Goal: Communication & Community: Answer question/provide support

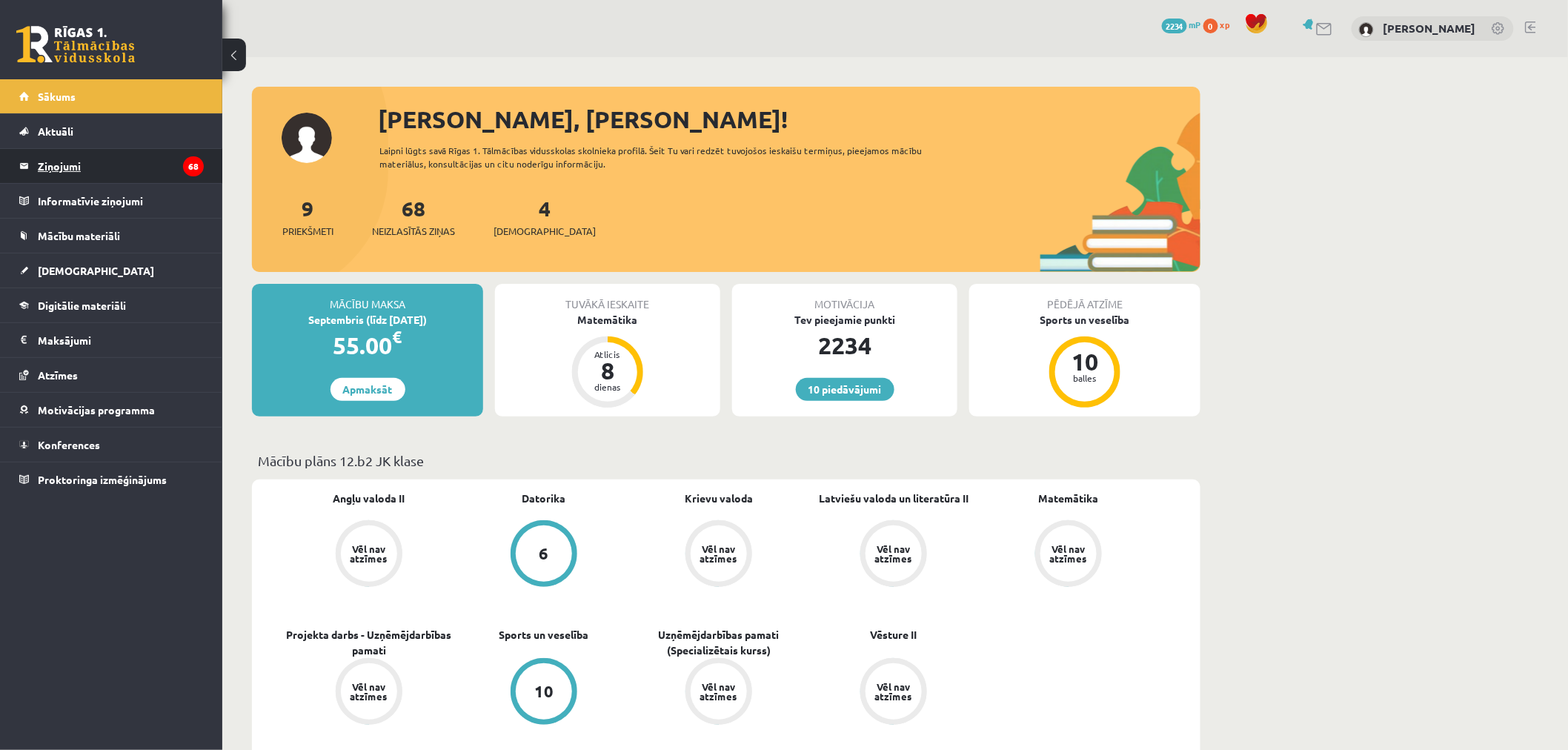
click at [173, 166] on legend "Ziņojumi 68" at bounding box center [121, 166] width 166 height 34
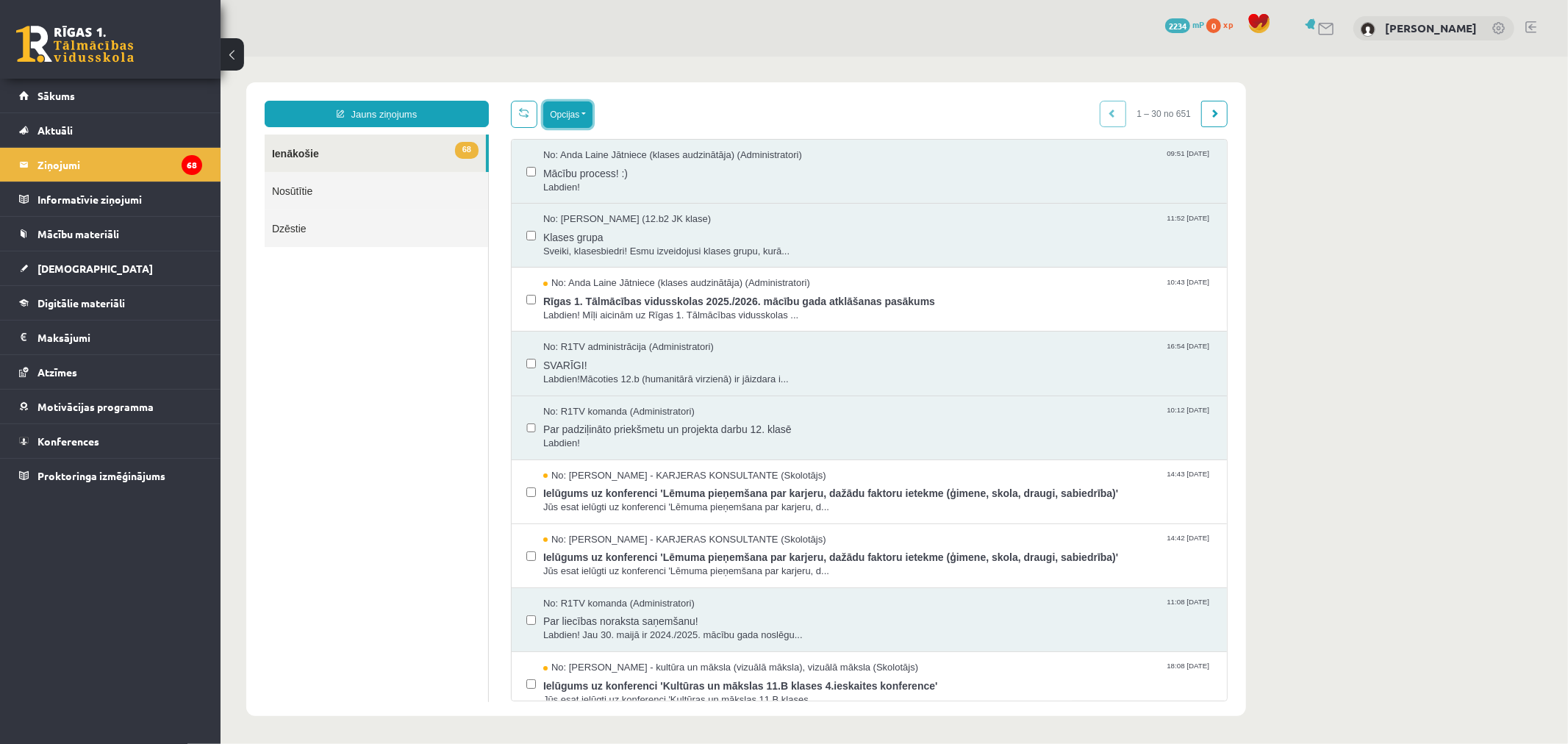
click at [577, 115] on button "Opcijas" at bounding box center [566, 114] width 49 height 26
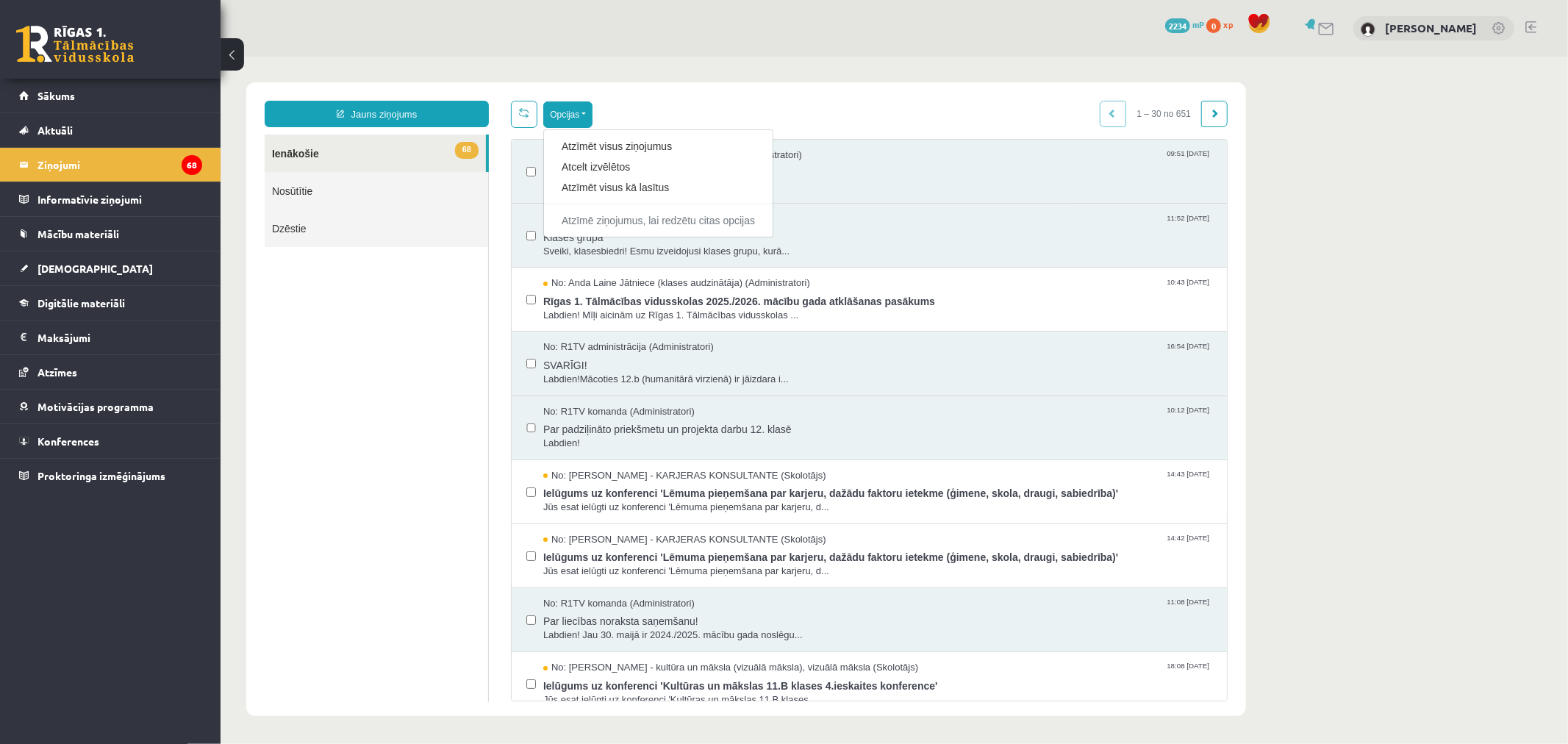
click at [745, 98] on div "Jauns ziņojums 68 Ienākošie Nosūtītie Dzēstie ** ********* ********* ******* Op…" at bounding box center [746, 398] width 1000 height 633
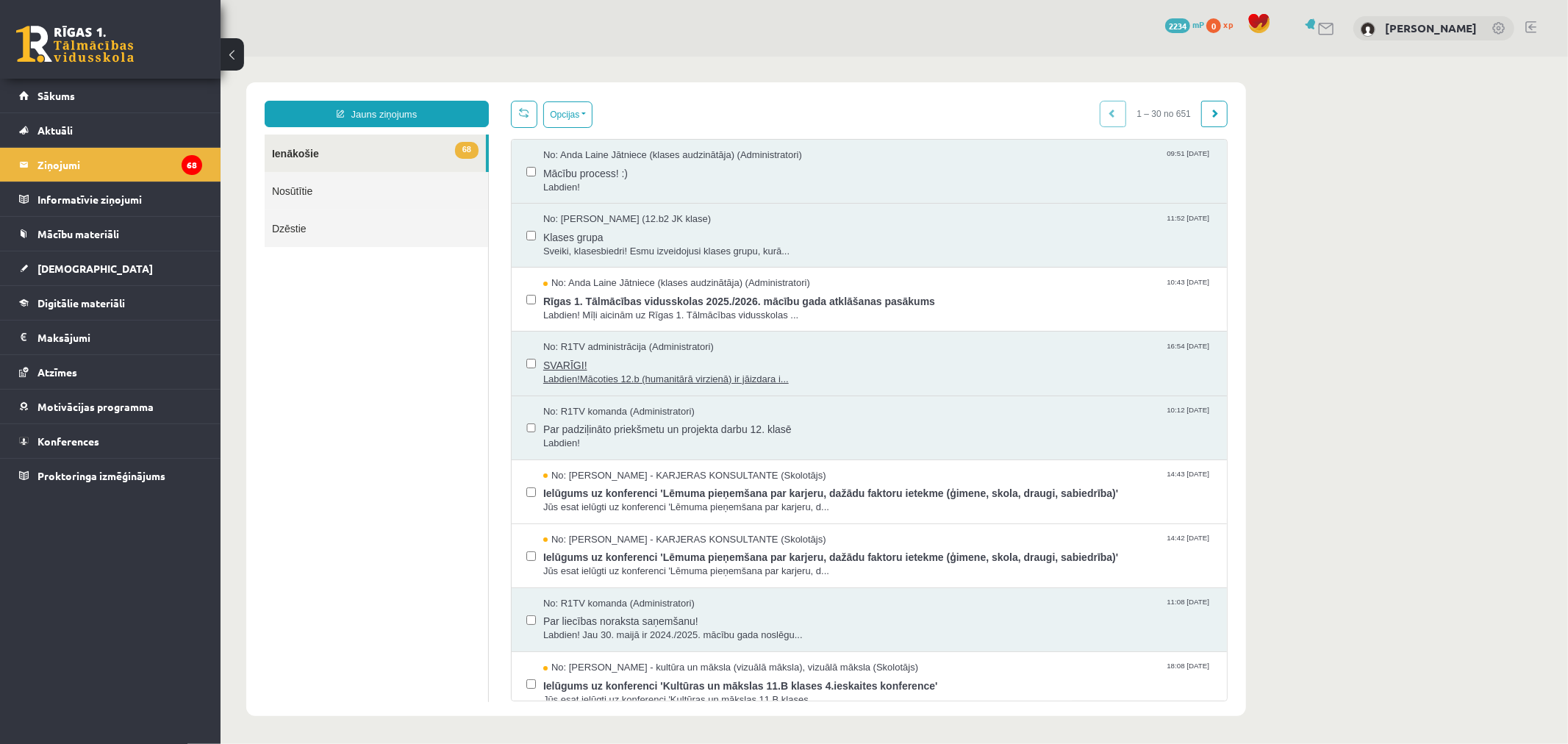
click at [711, 372] on span "Labdien!Mācoties 12.b (humanitārā virzienā) ir jāizdara i..." at bounding box center [876, 378] width 669 height 14
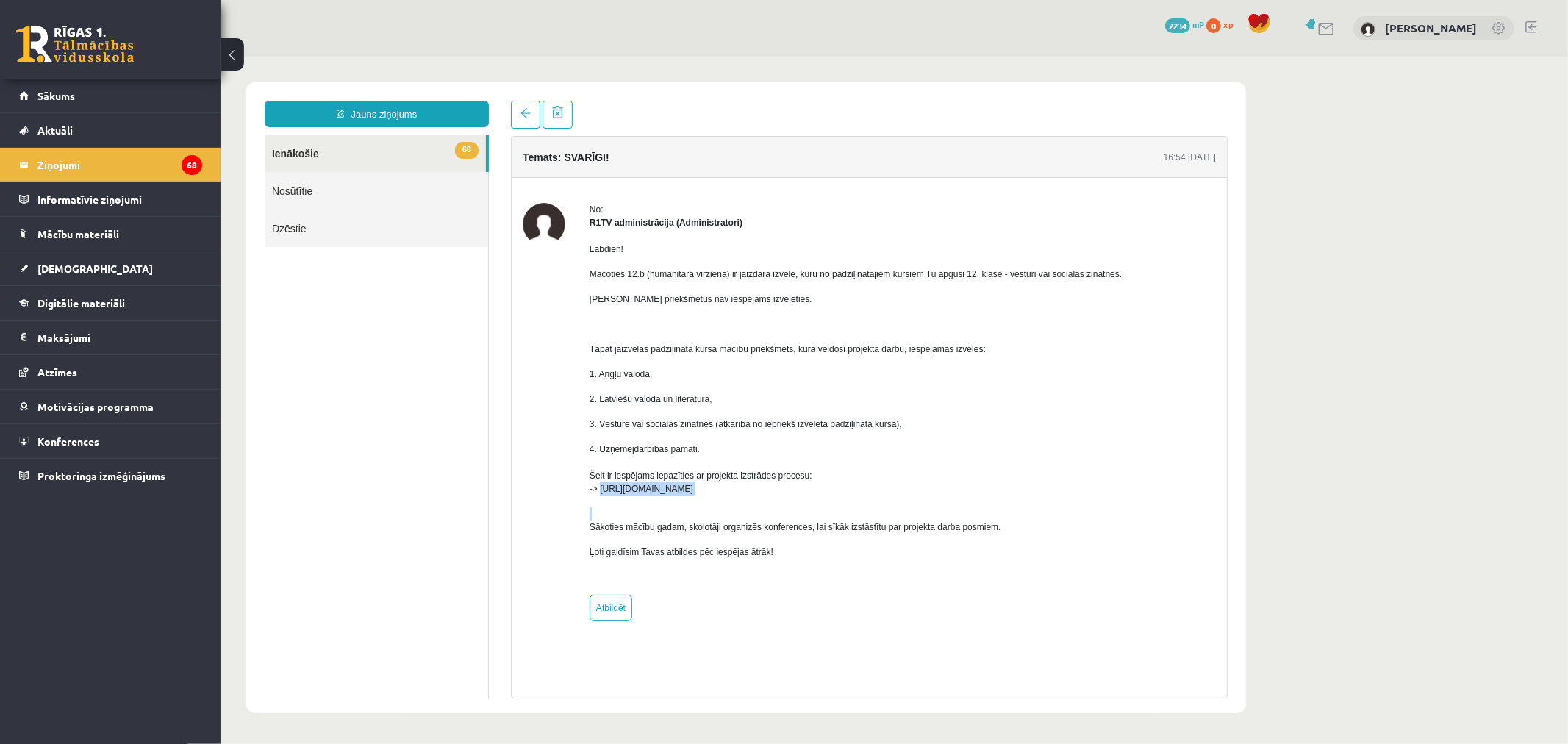
drag, startPoint x: 584, startPoint y: 494, endPoint x: 600, endPoint y: 482, distance: 20.0
click at [600, 482] on div "No: R1TV administrācija (Administratori) Labdien! Mācoties 12.b (humanitārā vir…" at bounding box center [868, 411] width 693 height 418
copy p "[URL][DOMAIN_NAME]"
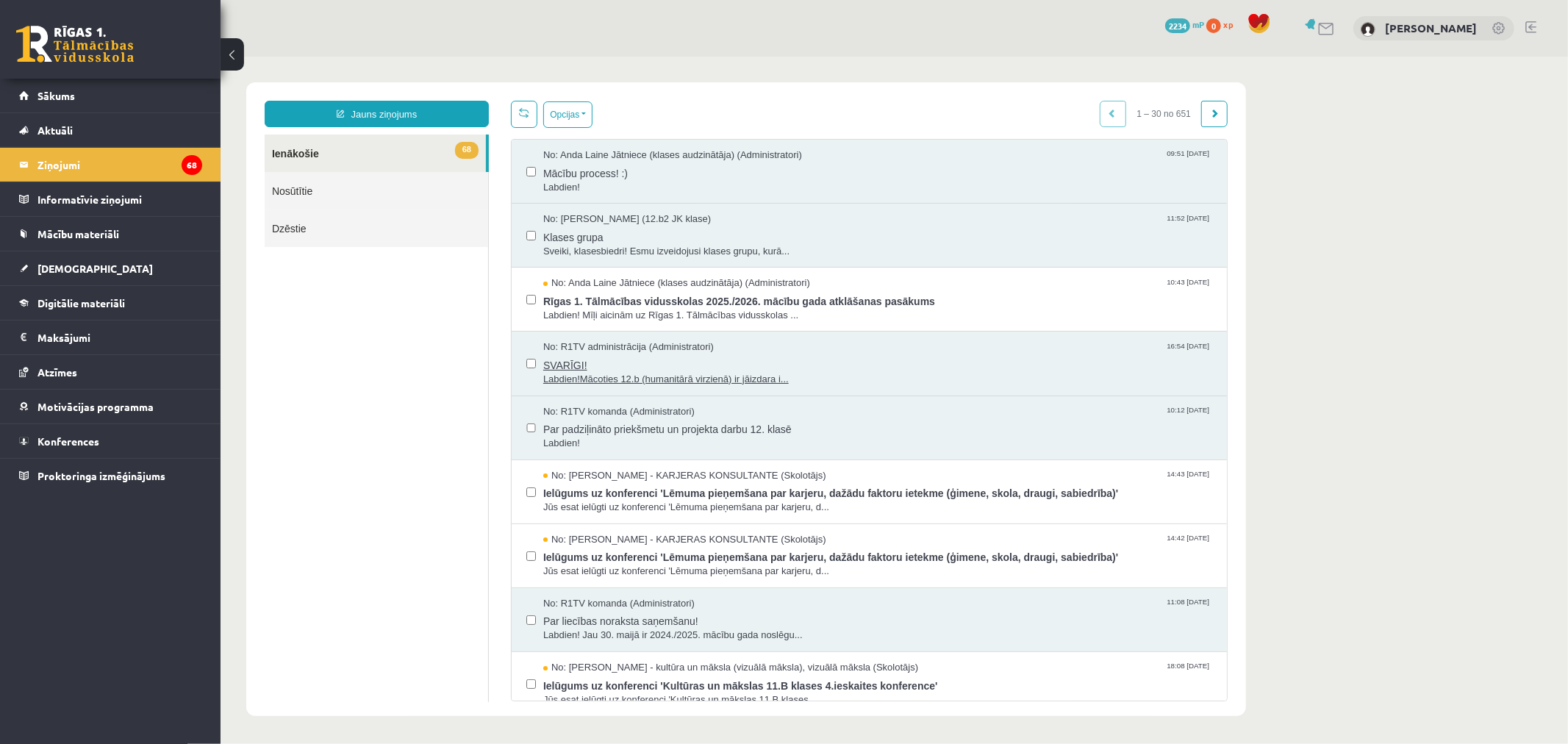
click at [745, 363] on span "SVARĪGI!" at bounding box center [876, 363] width 669 height 18
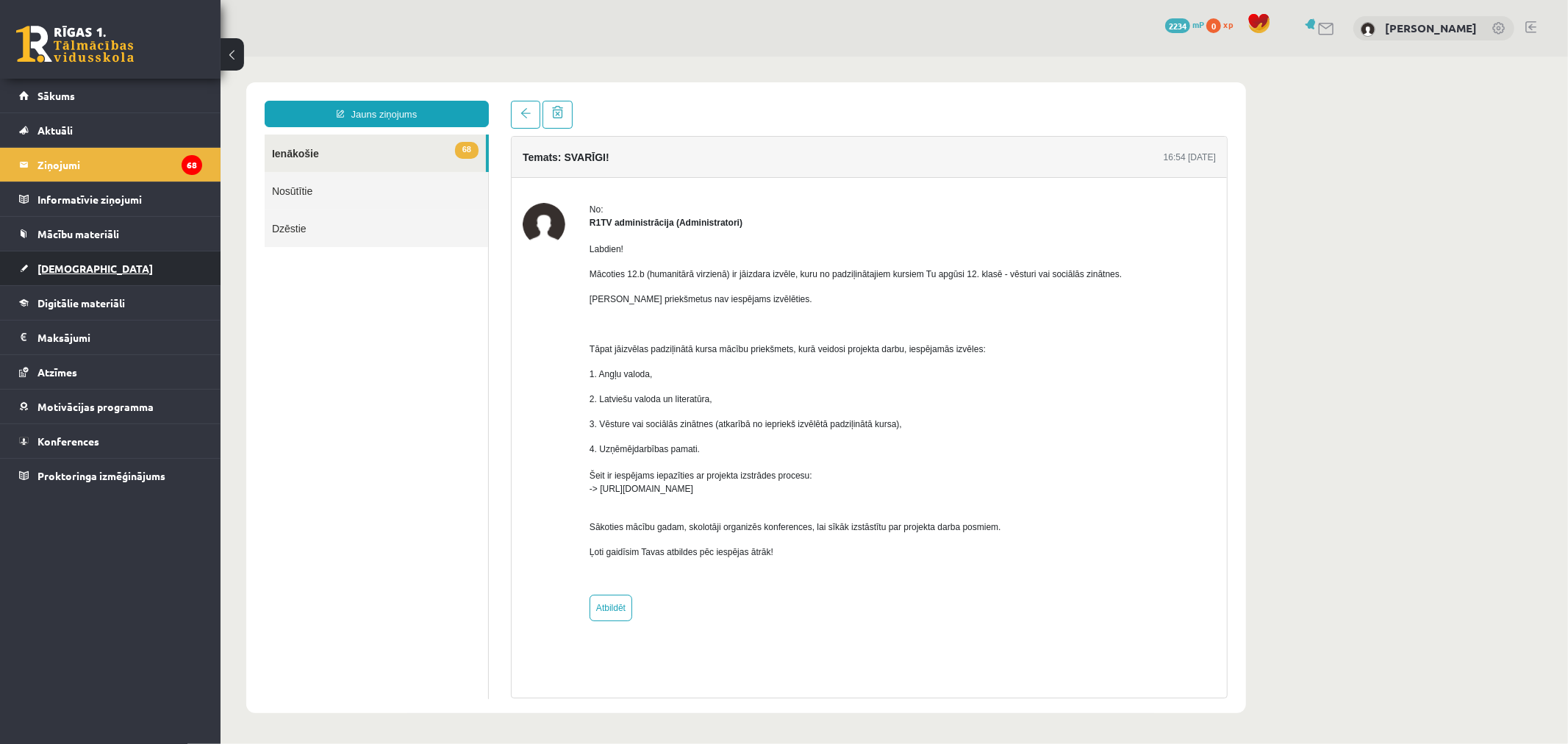
click at [76, 268] on span "[DEMOGRAPHIC_DATA]" at bounding box center [95, 268] width 115 height 14
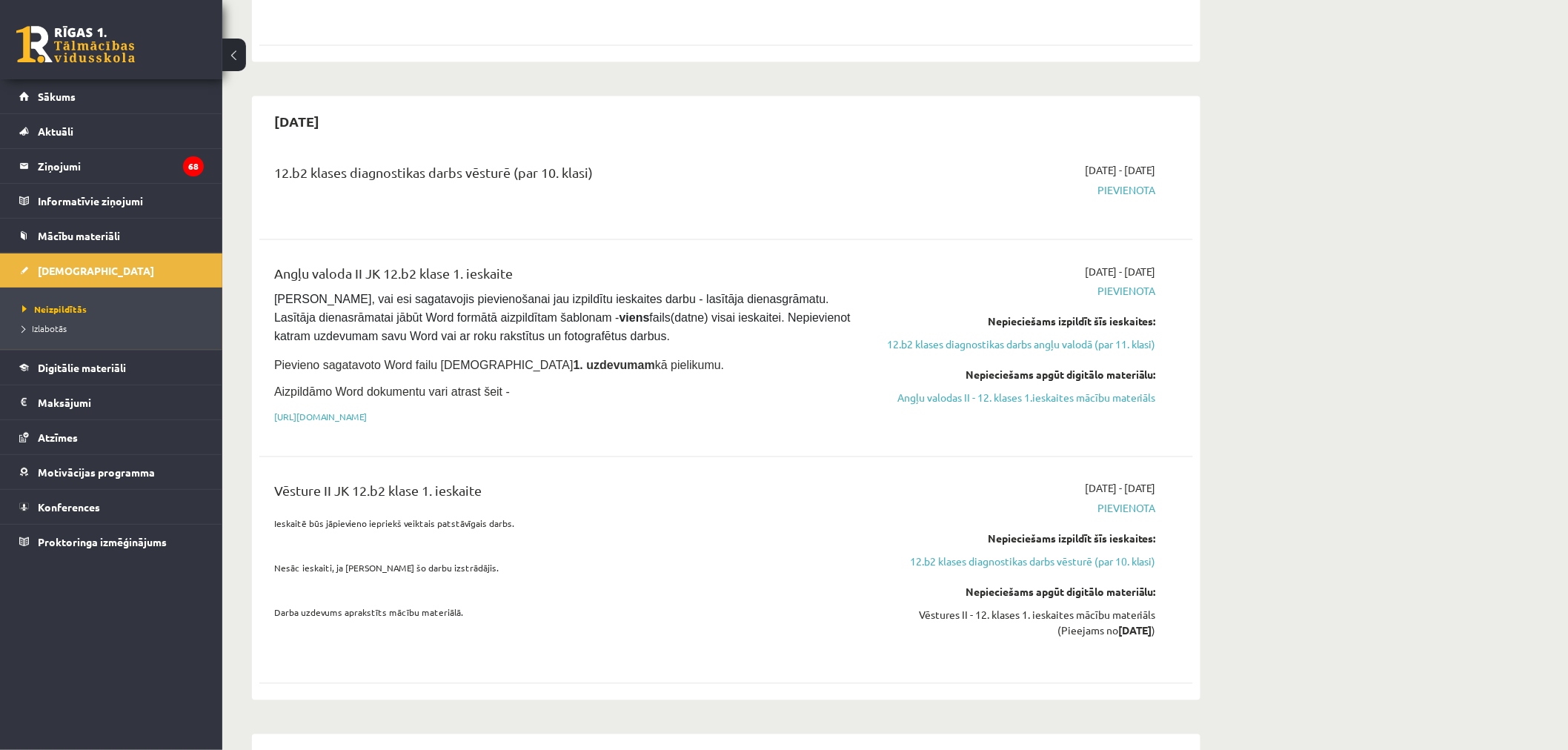
scroll to position [823, 0]
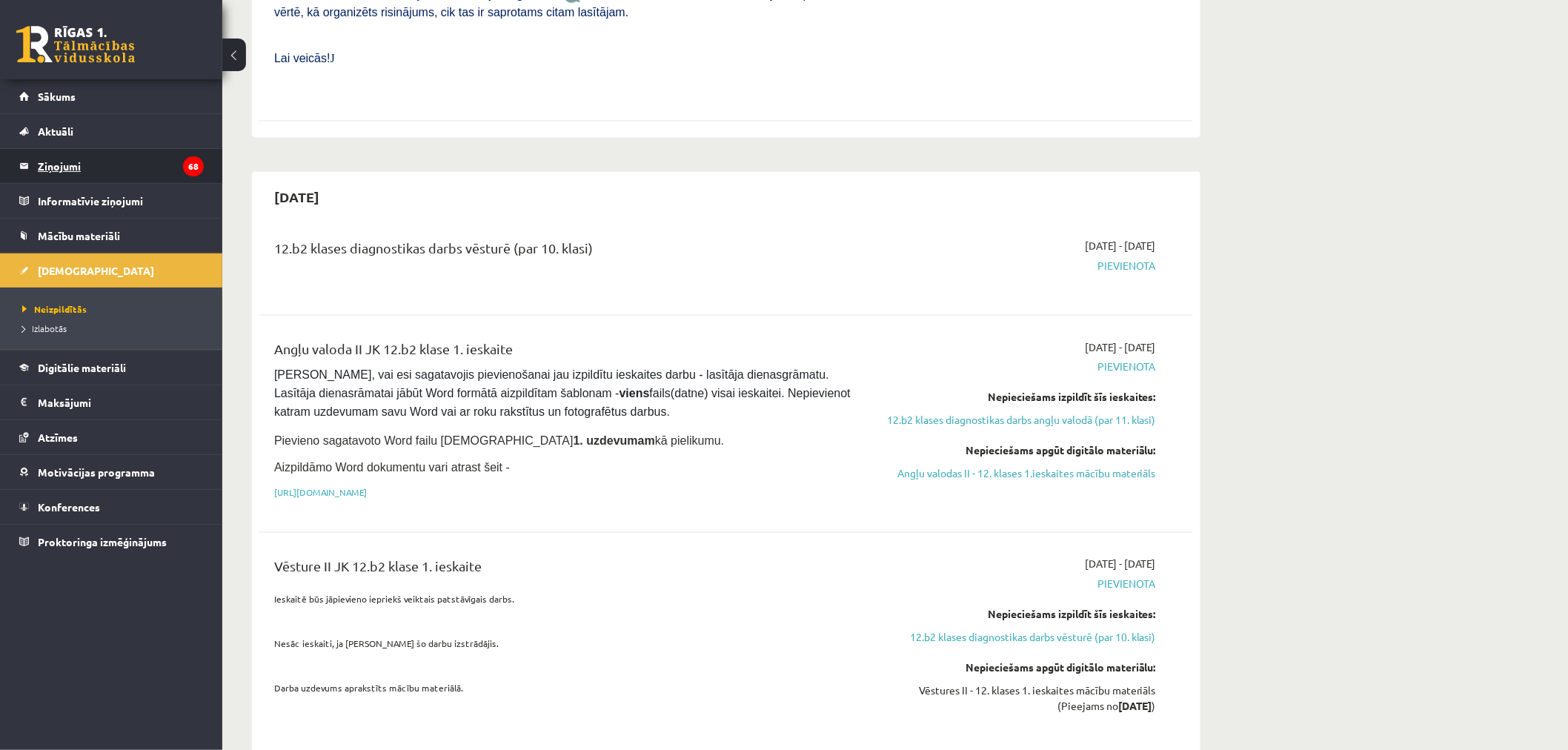
click at [108, 162] on legend "Ziņojumi 68" at bounding box center [121, 166] width 166 height 34
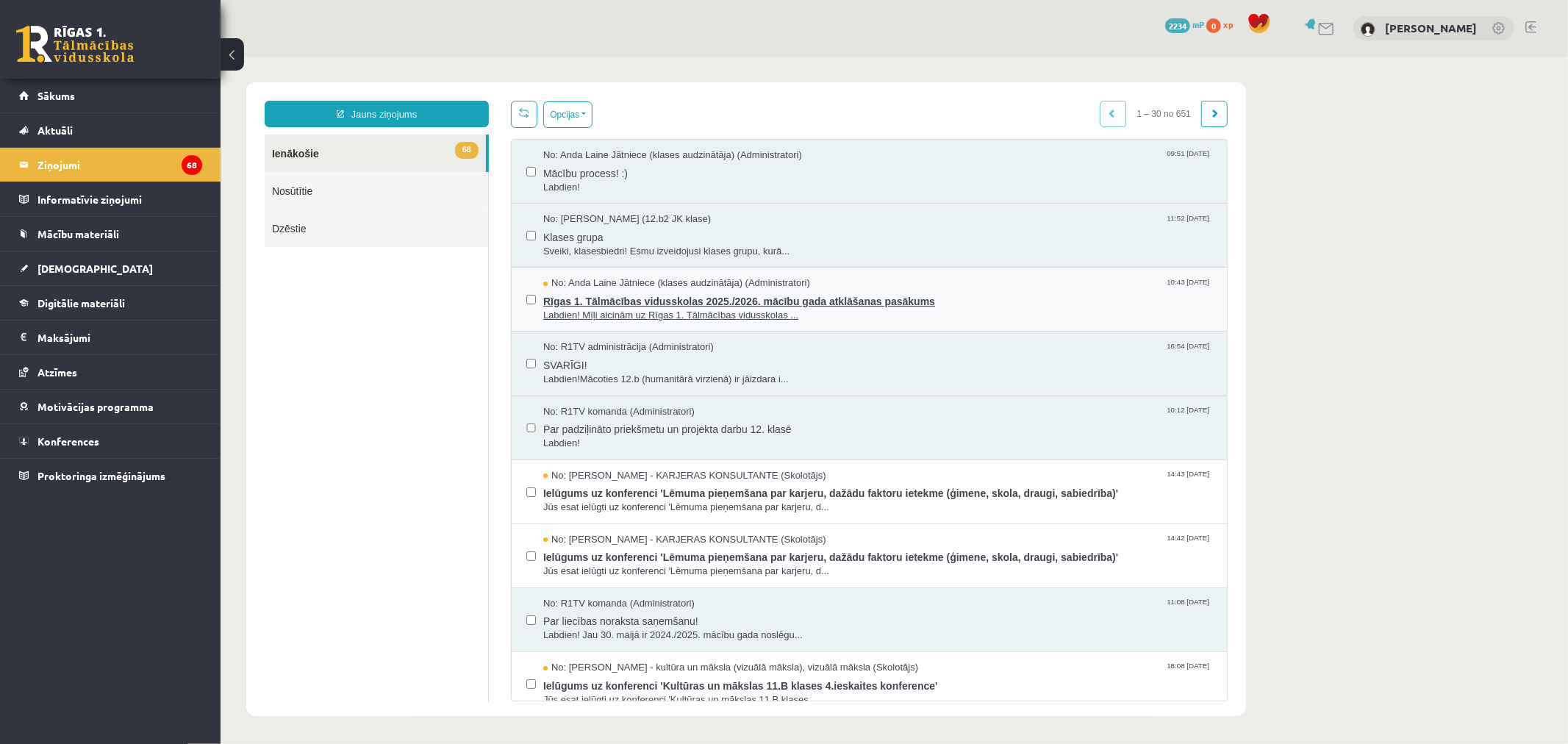
click at [683, 315] on span "Labdien! Mīļi aicinām uz Rīgas 1. Tālmācības vidusskolas ..." at bounding box center [876, 314] width 669 height 14
click at [629, 232] on span "Klases grupa" at bounding box center [876, 234] width 669 height 18
click at [716, 412] on div "No: R1TV komanda (Administratori) 10:12 [DATE]" at bounding box center [876, 411] width 669 height 14
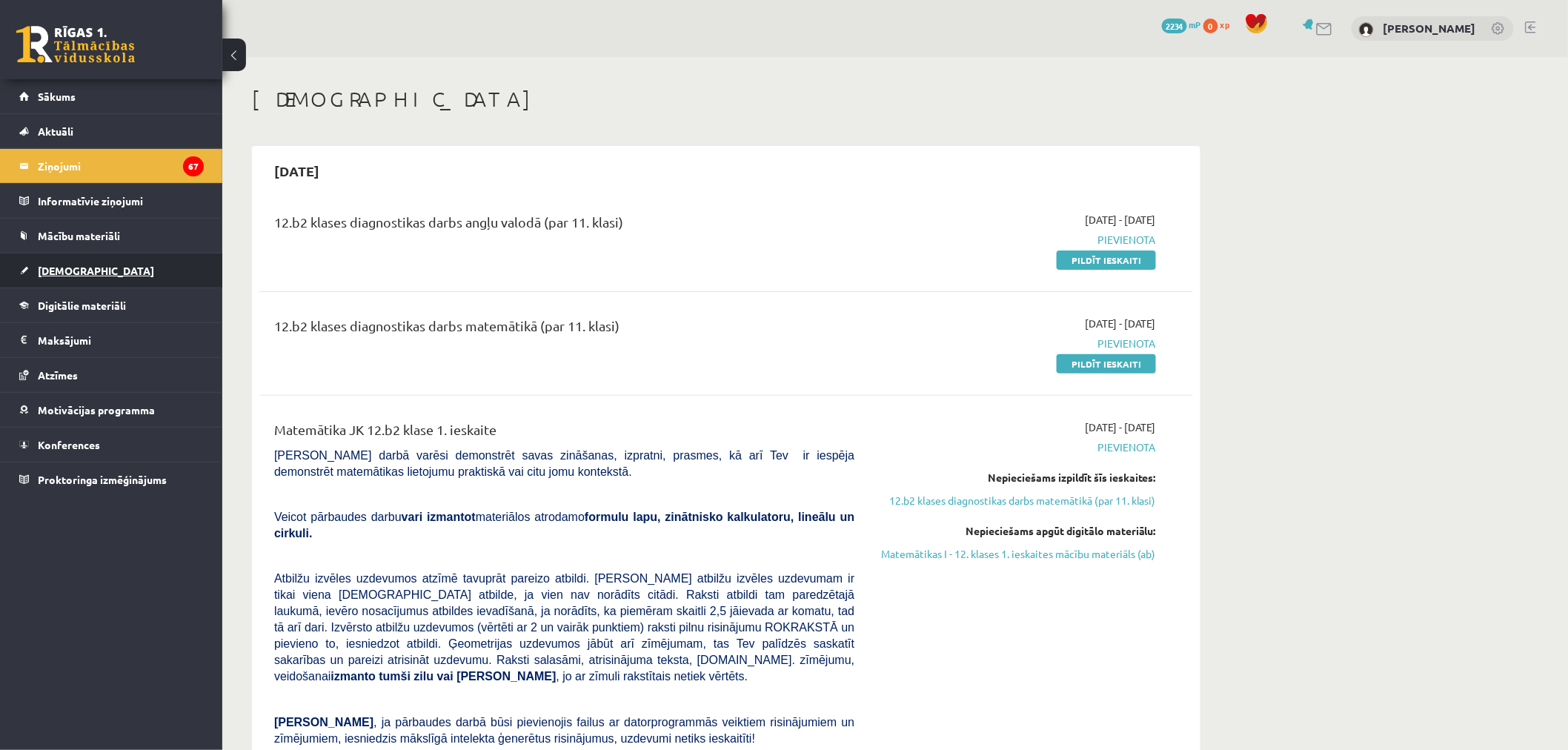
click at [131, 258] on link "[DEMOGRAPHIC_DATA]" at bounding box center [111, 270] width 185 height 34
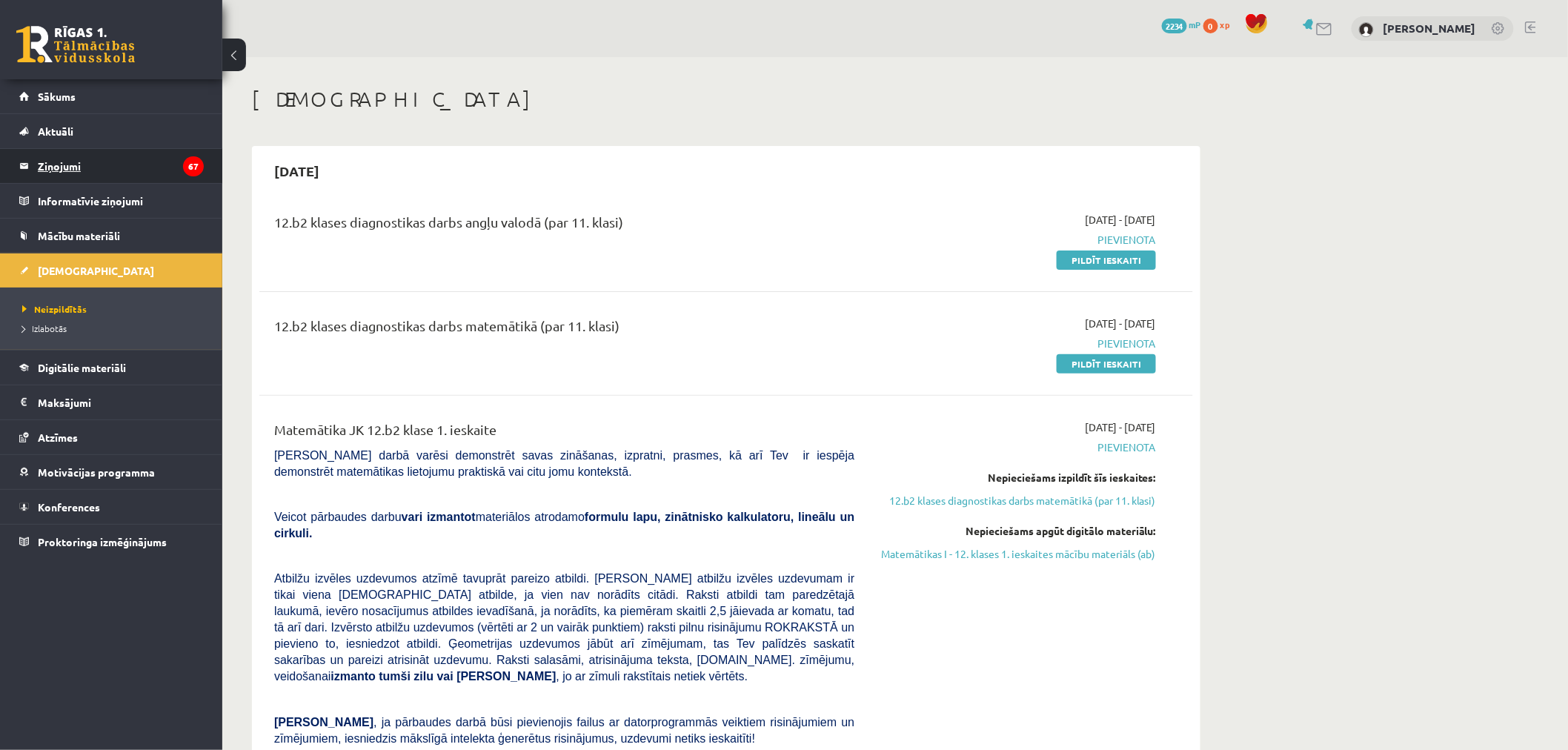
click at [108, 160] on legend "Ziņojumi 67" at bounding box center [121, 166] width 166 height 34
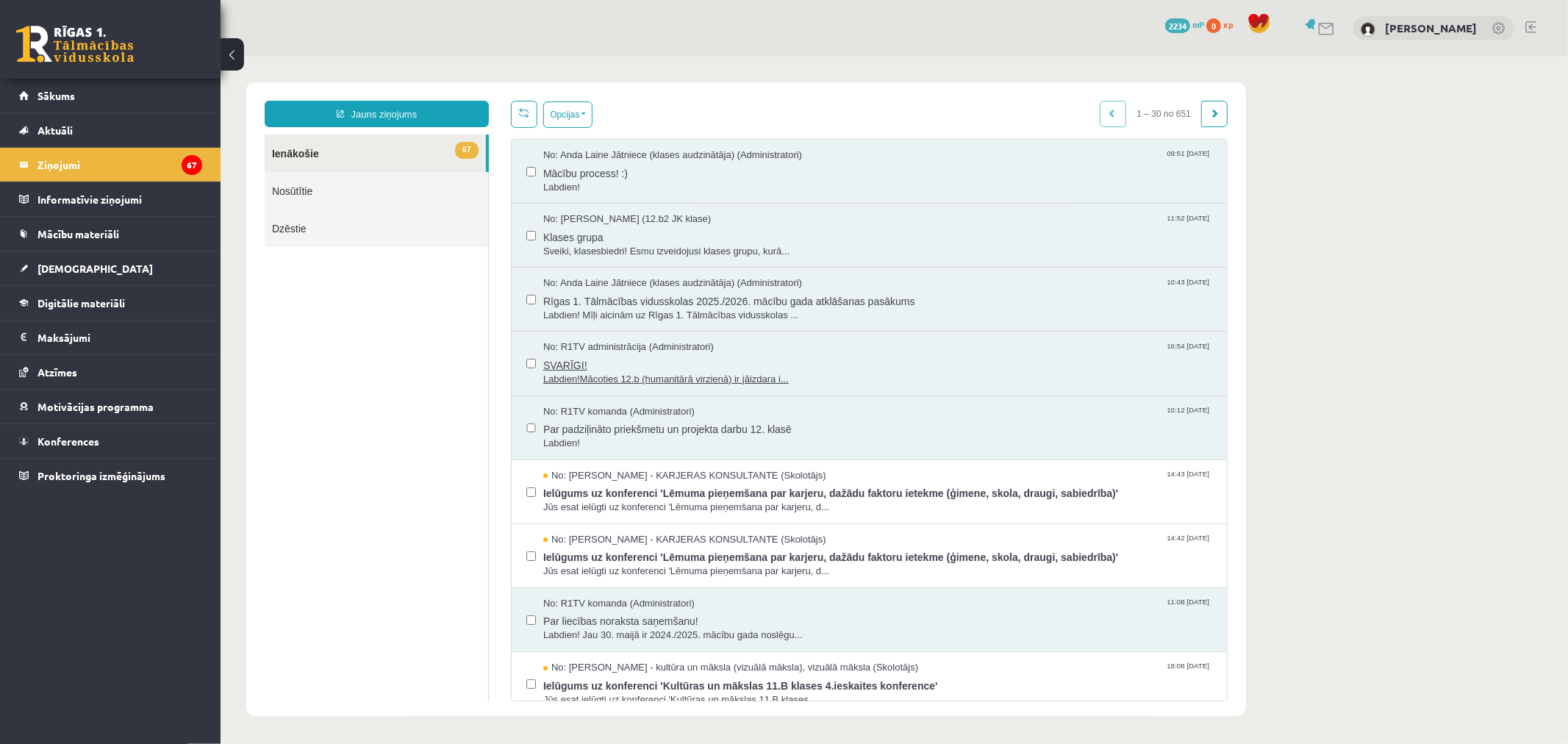
click at [674, 365] on span "SVARĪGI!" at bounding box center [876, 363] width 669 height 18
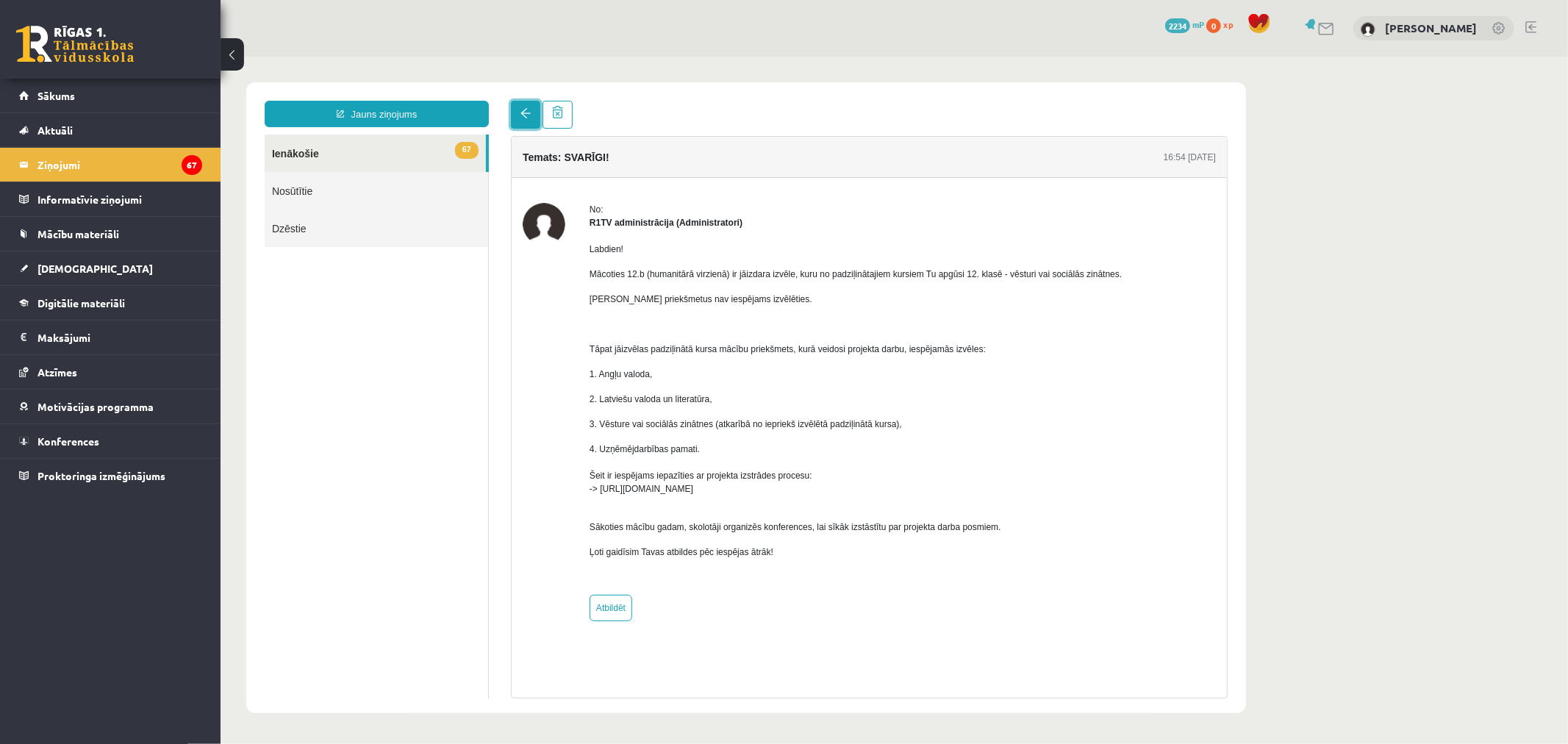
click at [521, 119] on link at bounding box center [525, 114] width 29 height 28
click at [521, 111] on span at bounding box center [525, 112] width 11 height 11
click at [526, 118] on span at bounding box center [525, 112] width 11 height 11
click at [419, 142] on link "67 Ienākošie" at bounding box center [374, 152] width 221 height 38
click at [420, 143] on link "67 Ienākošie" at bounding box center [374, 152] width 221 height 38
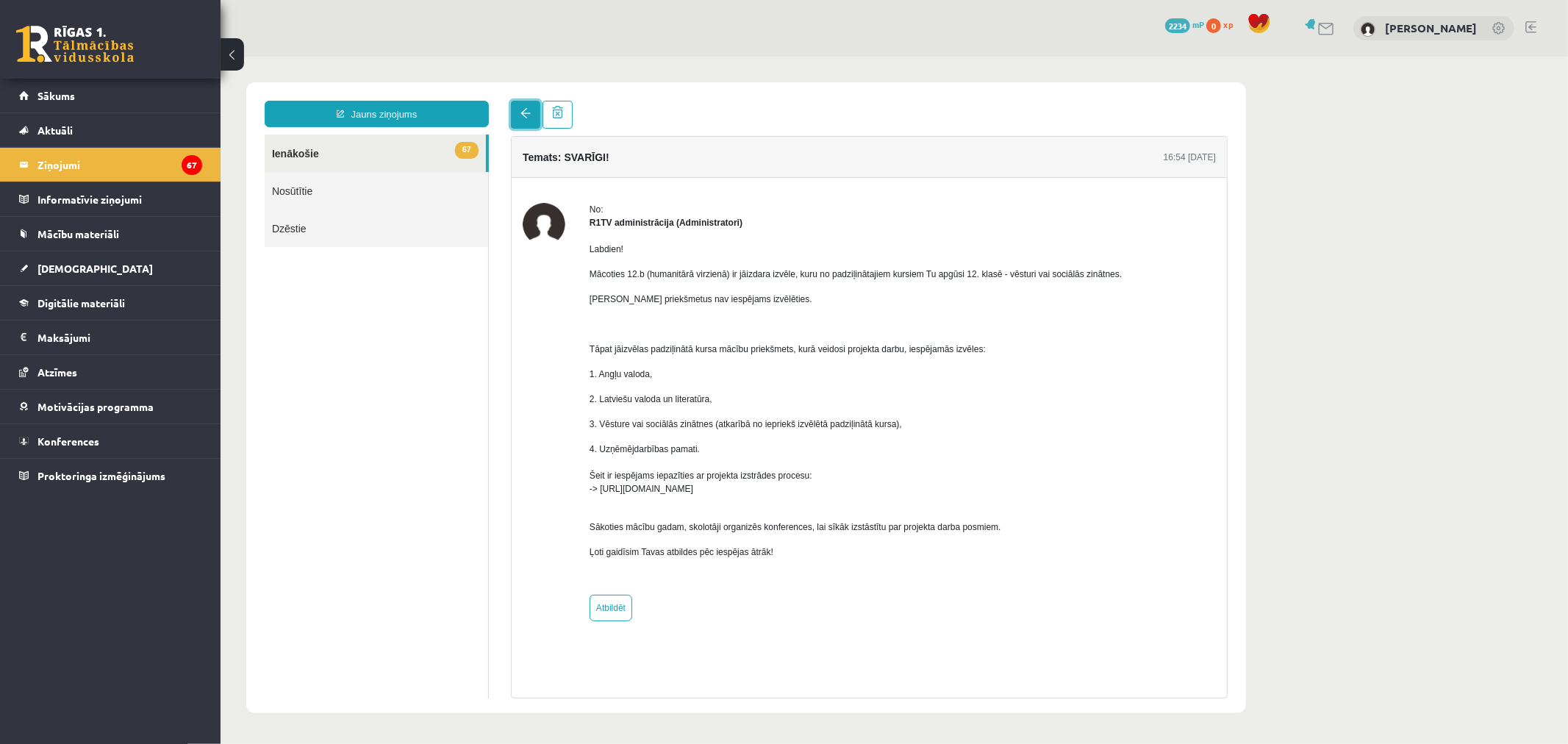
click at [523, 121] on link at bounding box center [525, 114] width 29 height 28
click at [511, 113] on link at bounding box center [525, 114] width 29 height 28
click at [512, 113] on link at bounding box center [525, 114] width 29 height 28
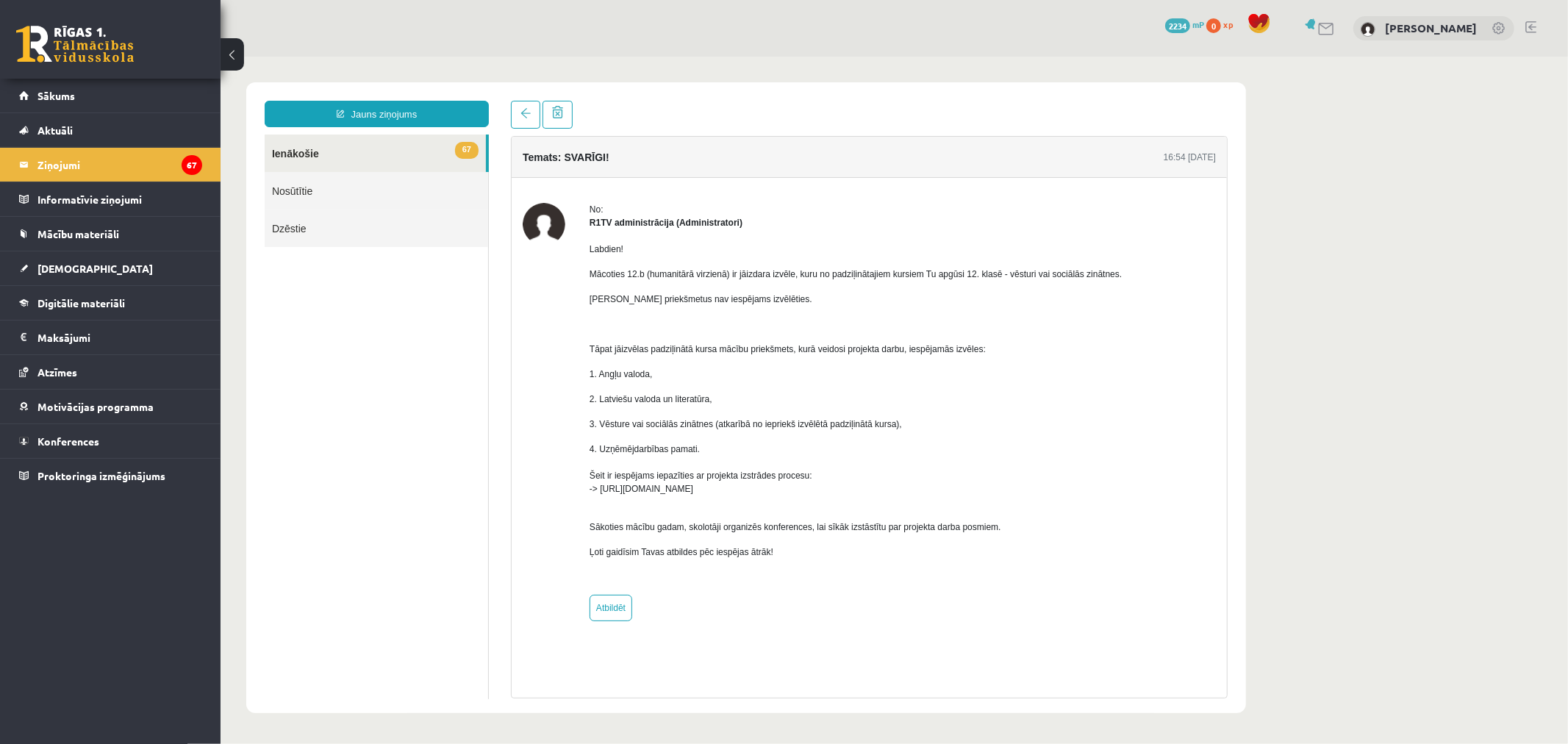
click at [311, 416] on ul "67 Ienākošie Nosūtītie Dzēstie" at bounding box center [376, 415] width 224 height 565
click at [525, 117] on span at bounding box center [525, 112] width 11 height 11
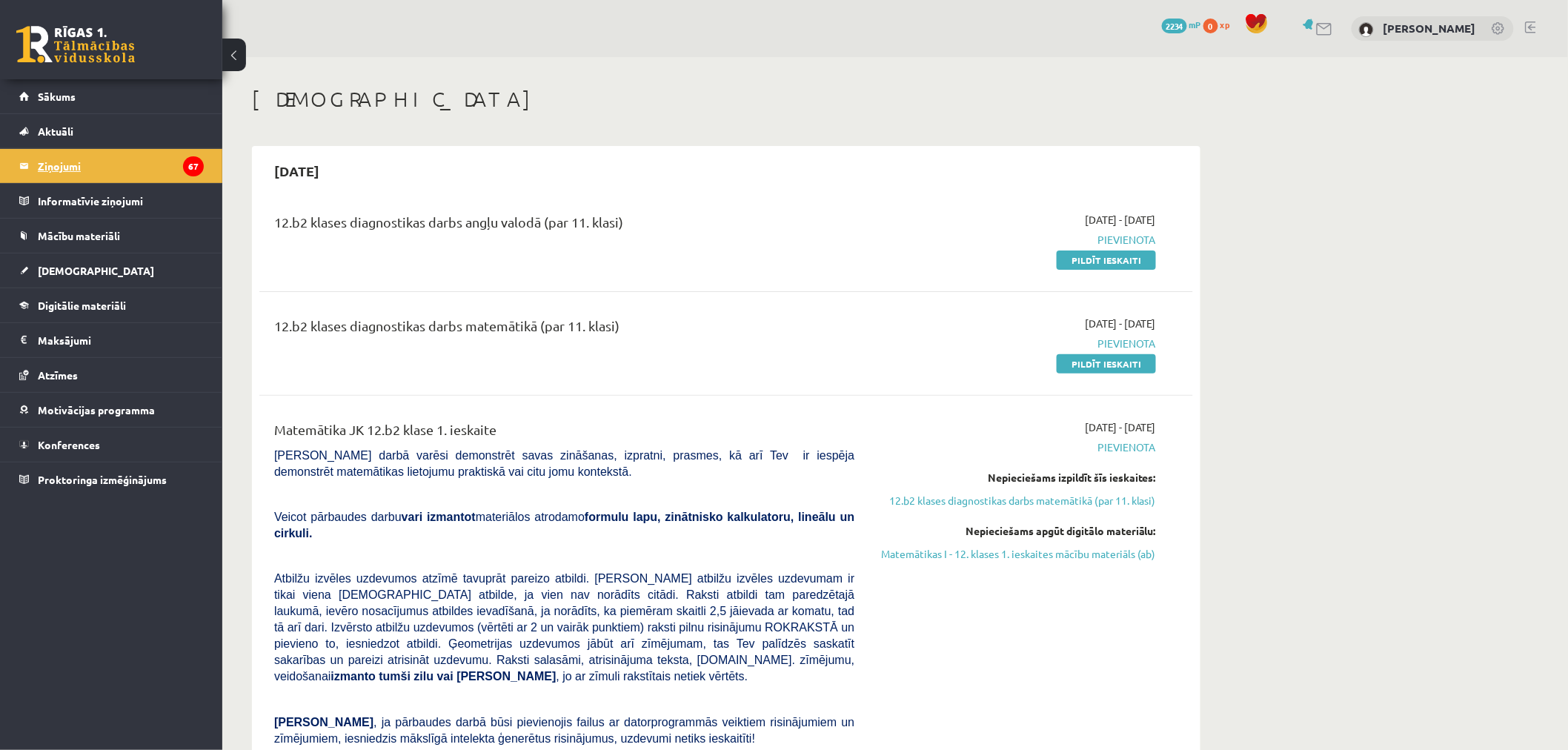
click at [153, 168] on legend "Ziņojumi 67" at bounding box center [121, 166] width 166 height 34
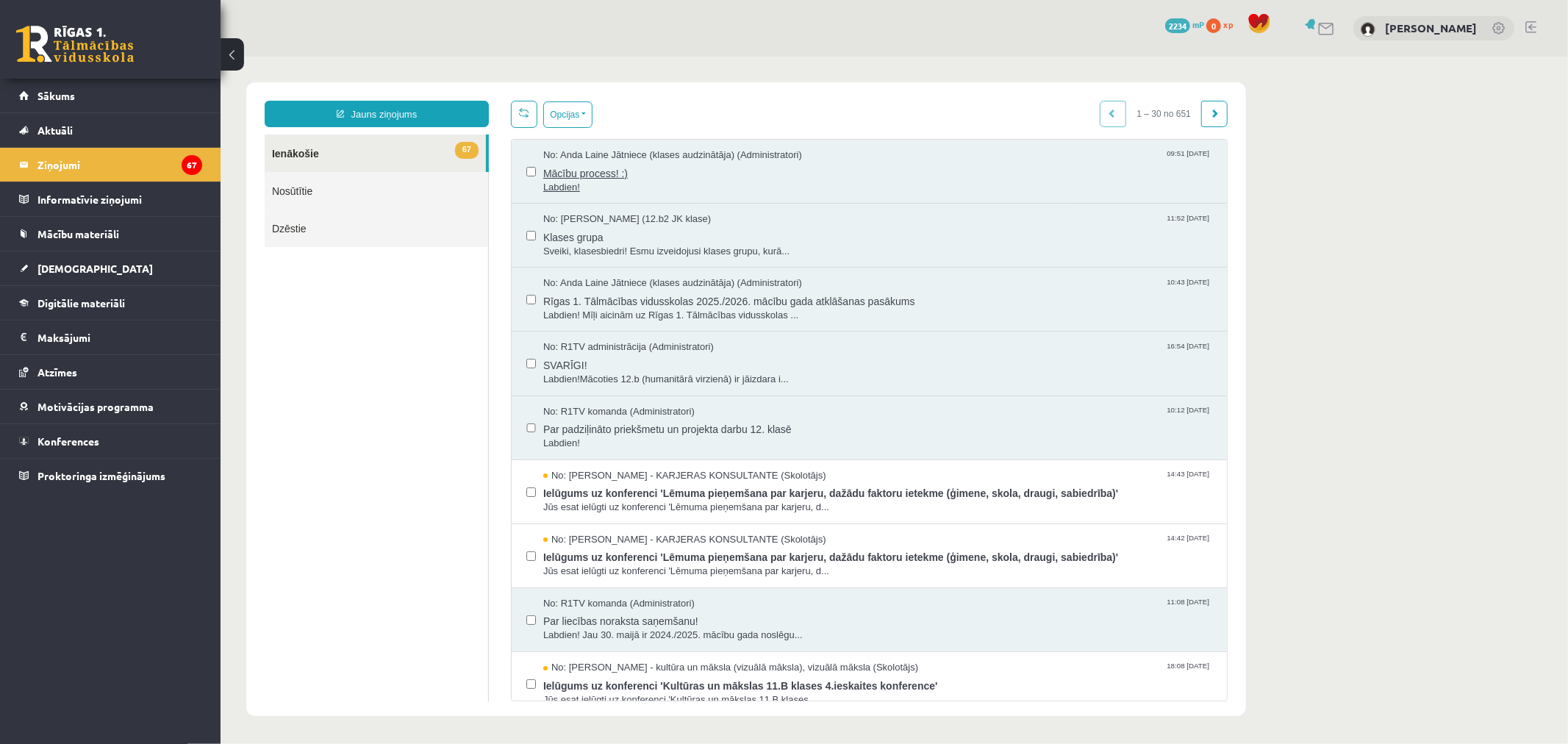
click at [604, 176] on span "Mācību process! :)" at bounding box center [876, 170] width 669 height 18
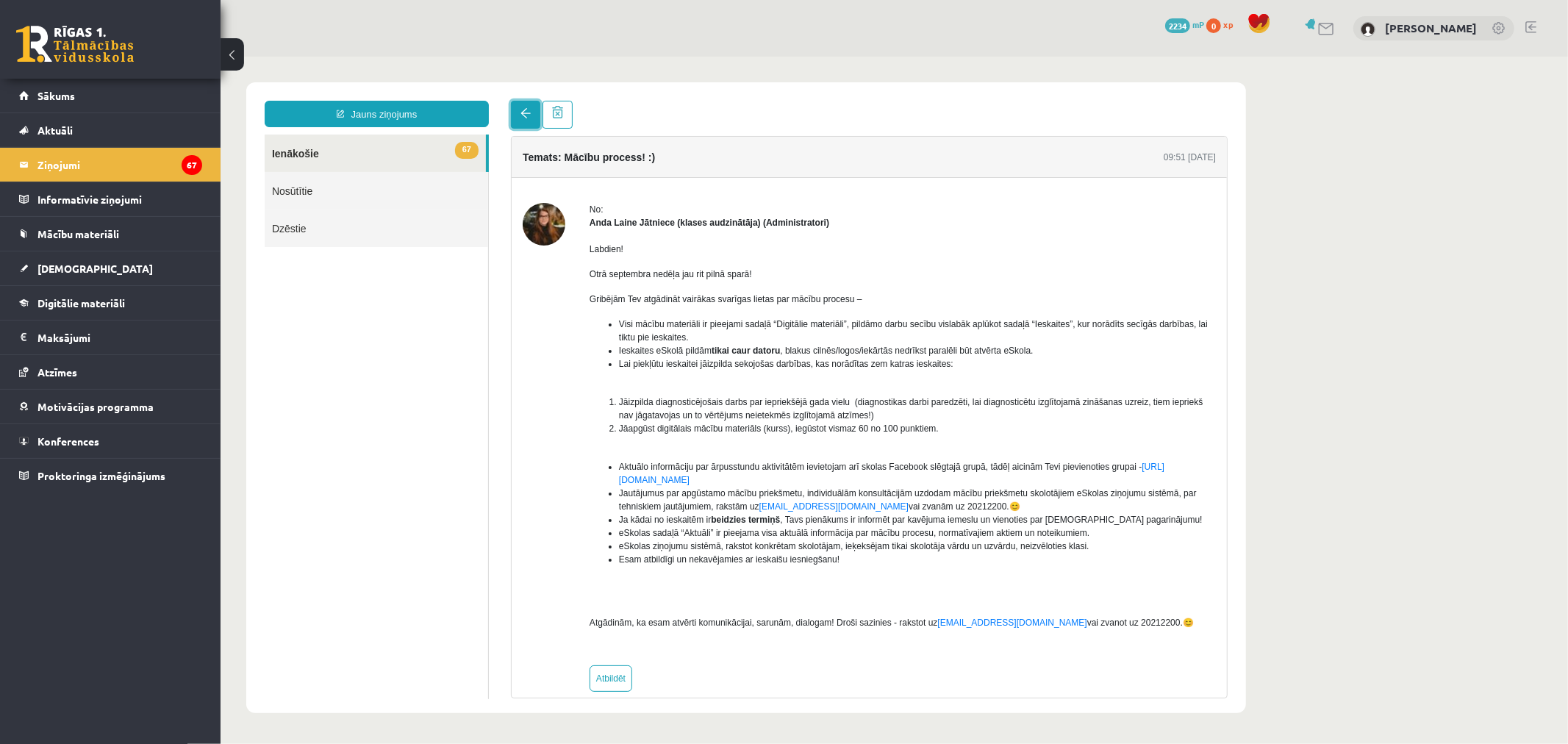
click at [517, 110] on link at bounding box center [525, 114] width 29 height 28
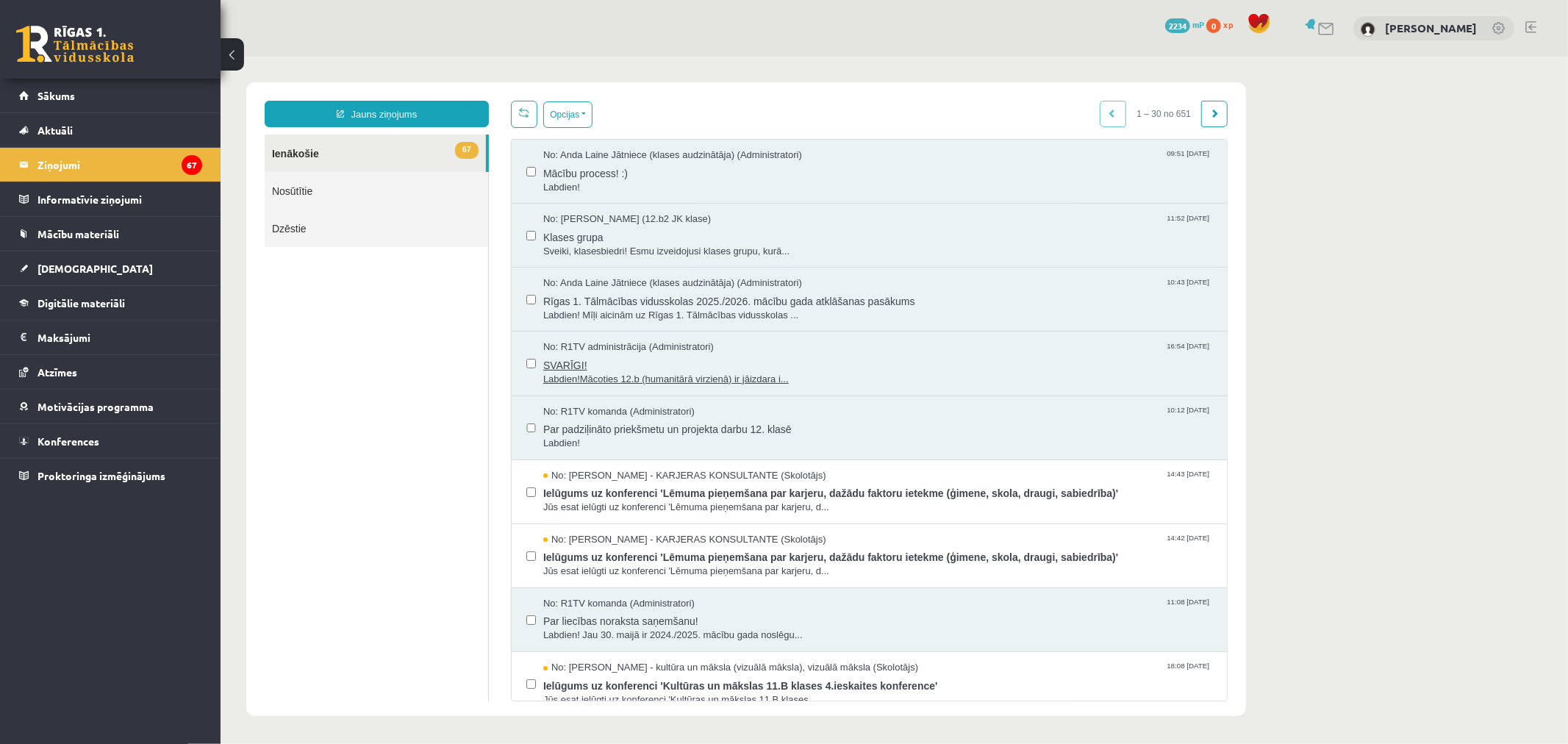
click at [876, 356] on span "SVARĪGI!" at bounding box center [876, 363] width 669 height 18
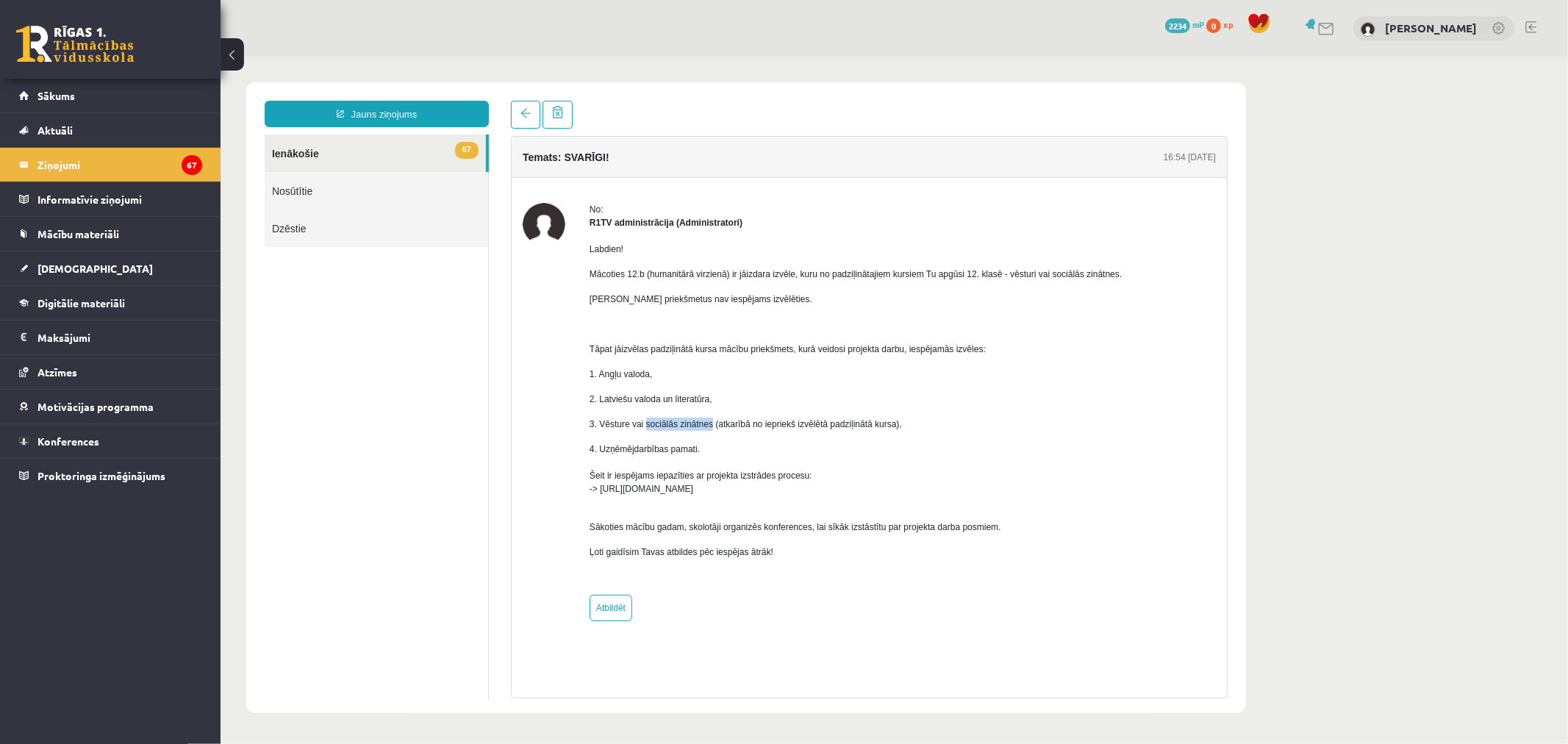
drag, startPoint x: 643, startPoint y: 427, endPoint x: 706, endPoint y: 425, distance: 63.0
click at [706, 425] on p "3. Vēsture vai sociālās zinātnes (atkarībā no iepriekš izvēlētā padziļinātā kur…" at bounding box center [855, 424] width 532 height 14
copy p "sociālās zinātnes"
click at [614, 606] on link "Atbildēt" at bounding box center [610, 607] width 43 height 26
type input "**********"
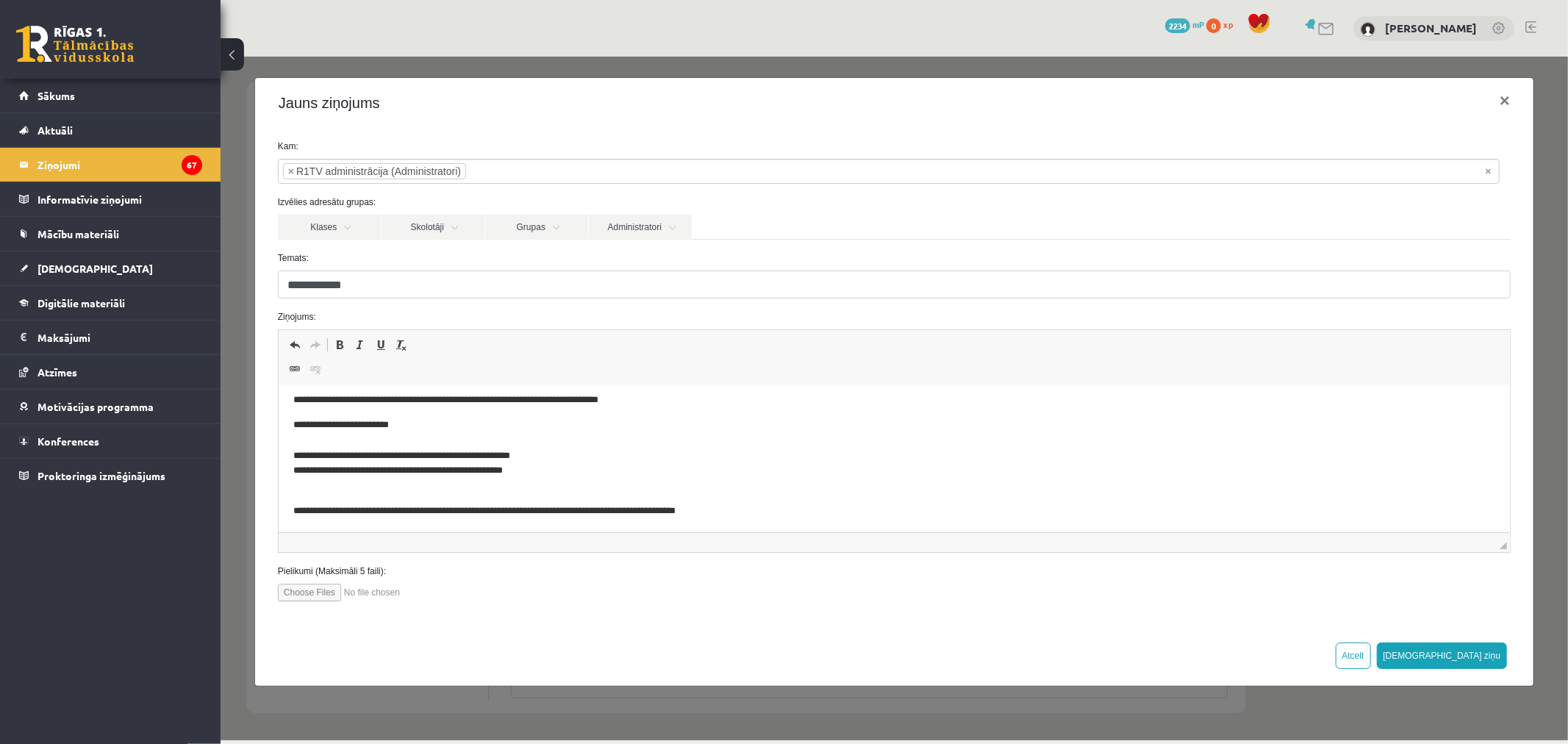
scroll to position [256, 0]
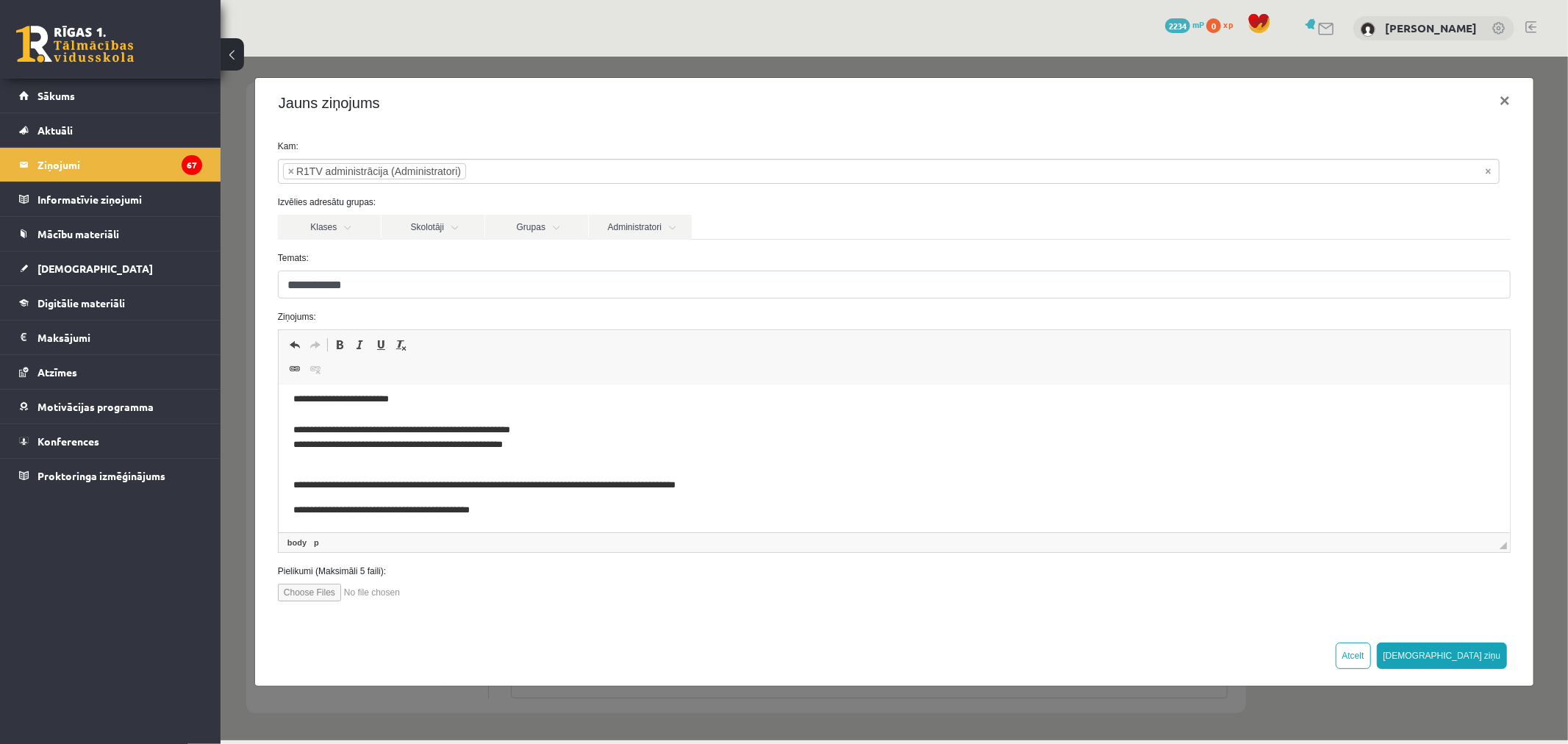
click at [504, 510] on p "**********" at bounding box center [888, 510] width 1190 height 15
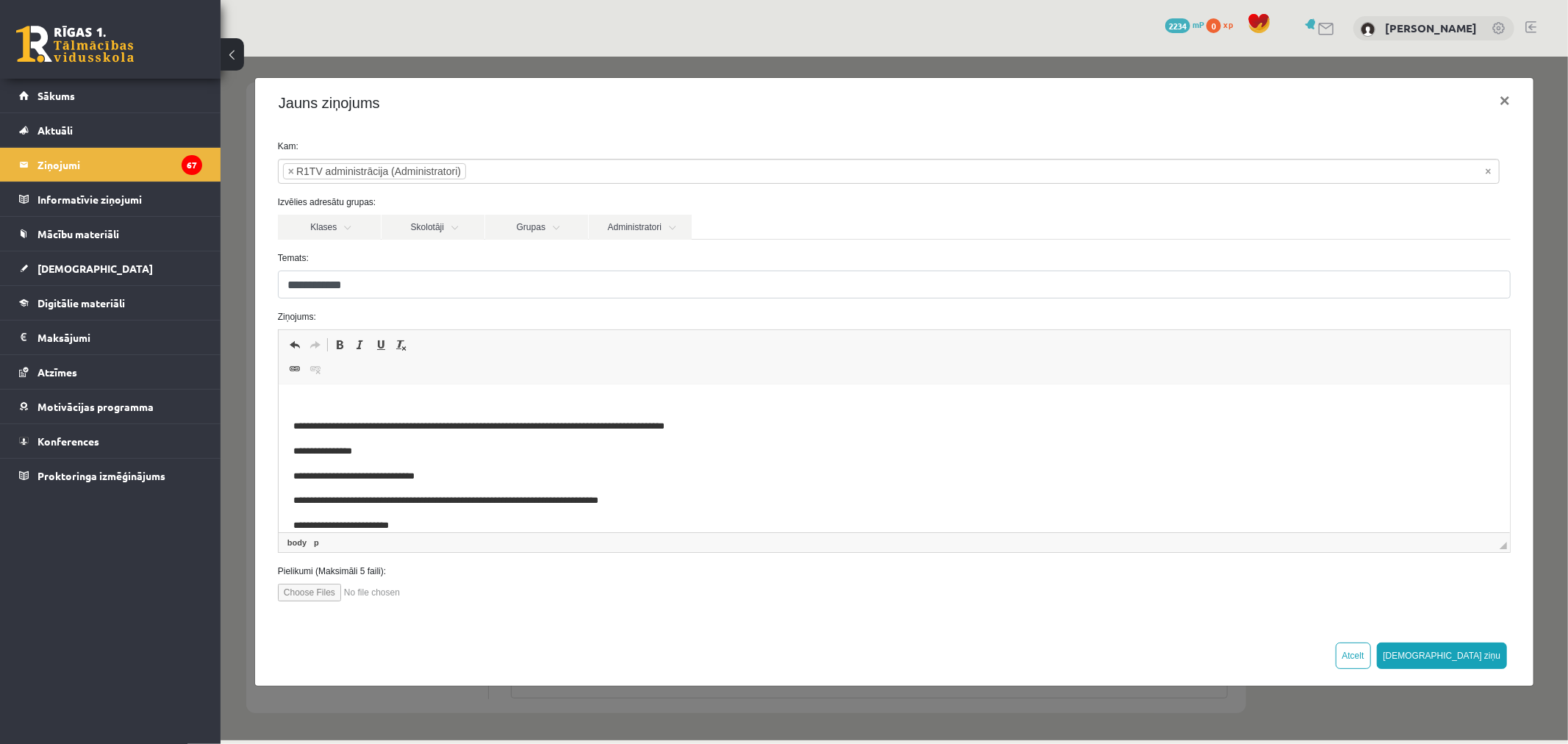
scroll to position [0, 0]
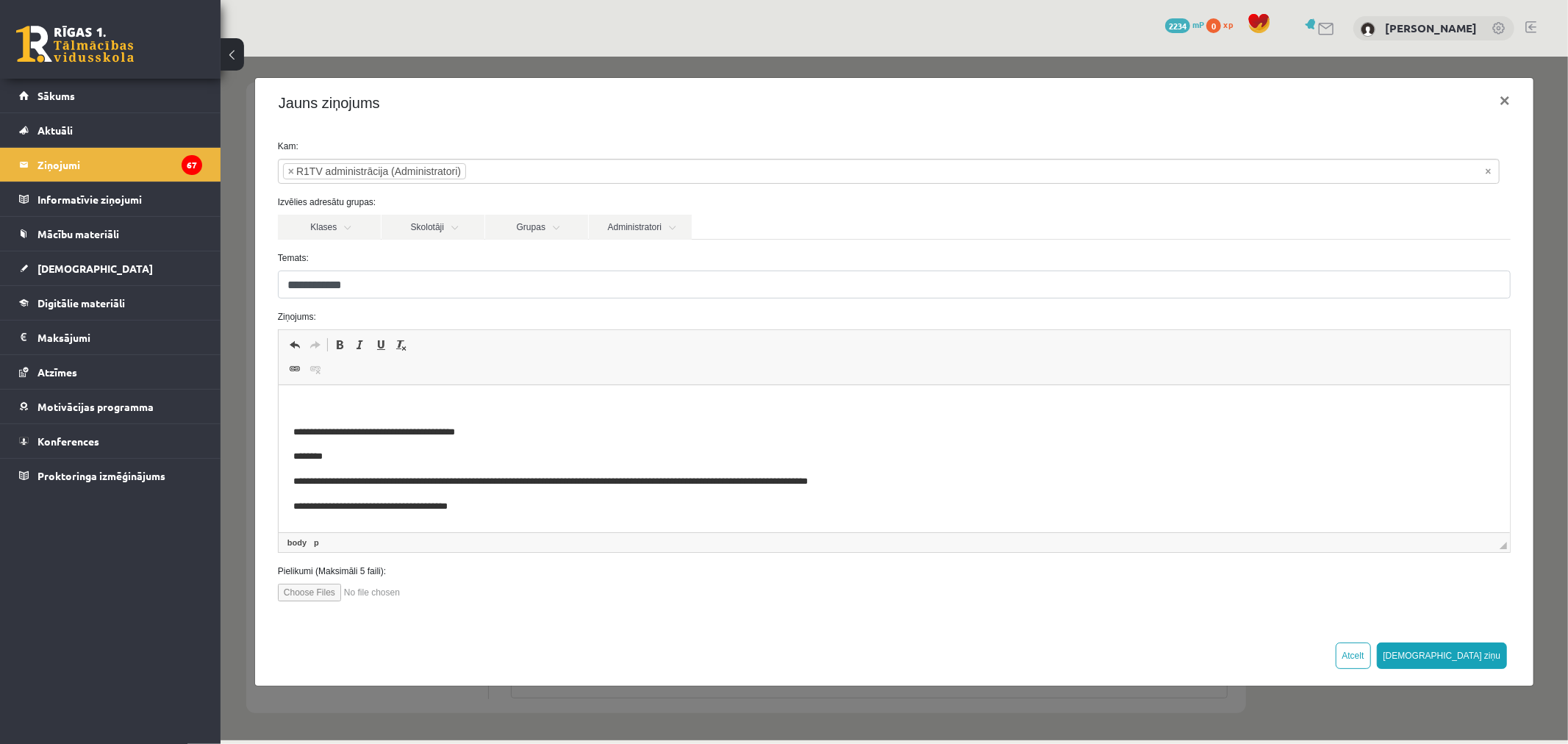
click at [339, 392] on html "**********" at bounding box center [893, 586] width 1232 height 403
click at [1488, 644] on button "[DEMOGRAPHIC_DATA] ziņu" at bounding box center [1442, 654] width 131 height 26
